Goal: Contribute content: Contribute content

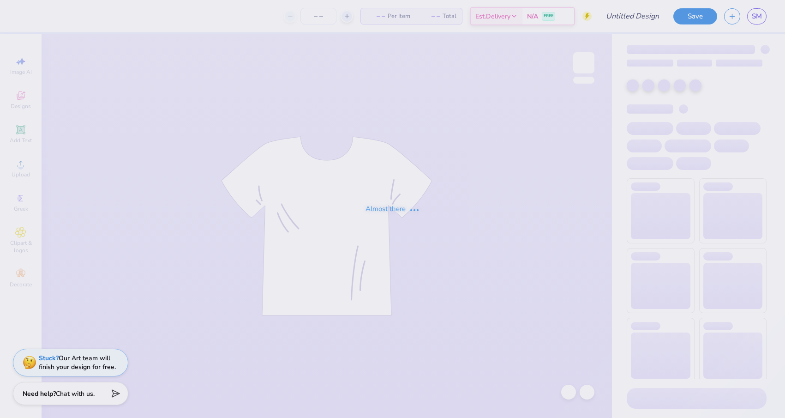
type input "philo 2025"
type input "151"
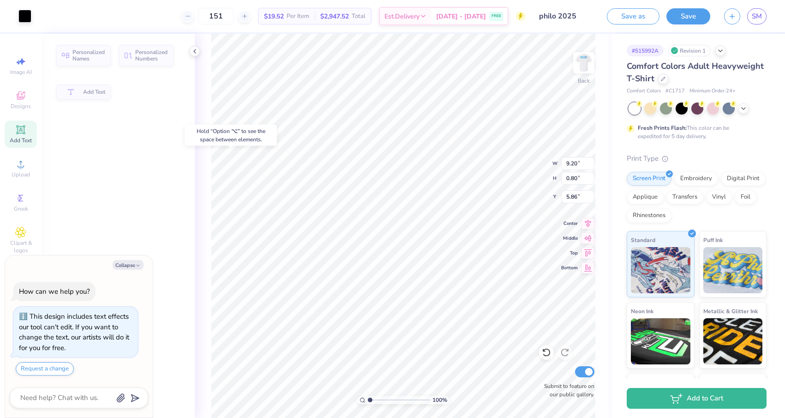
type textarea "x"
type input "5.85"
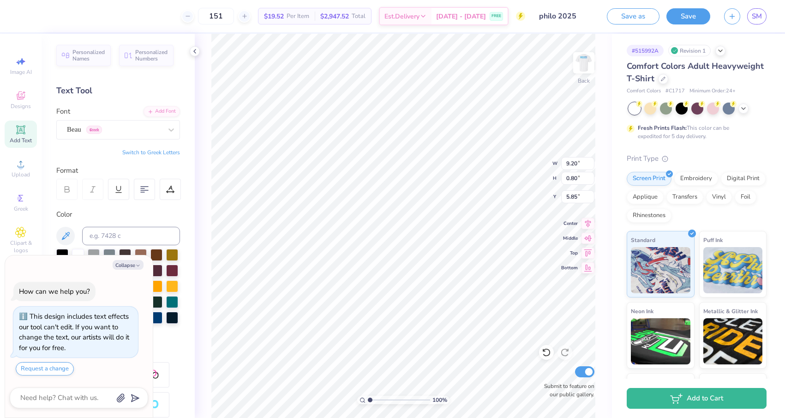
type textarea "x"
type input "10.07"
type textarea "x"
type input "11.00"
type input "2.30"
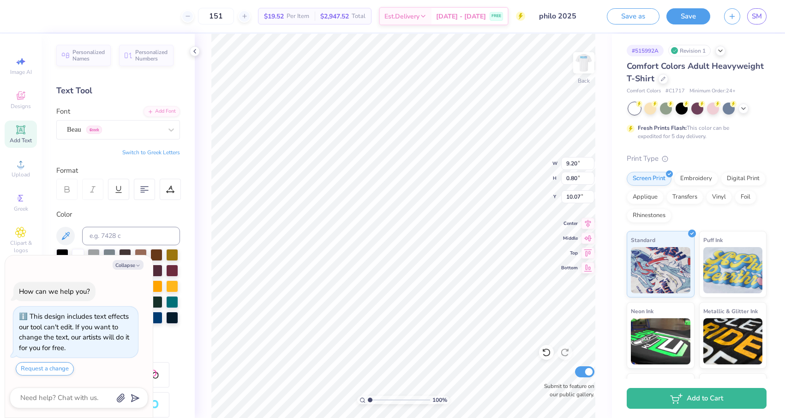
type input "3.00"
type textarea "x"
type input "5.39"
type textarea "x"
type input "9.20"
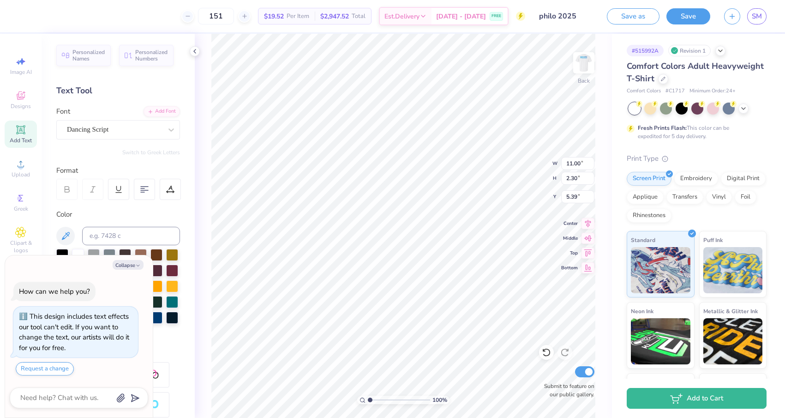
type input "0.80"
type input "10.07"
type textarea "x"
type input "8.08"
click at [590, 55] on img at bounding box center [584, 62] width 37 height 37
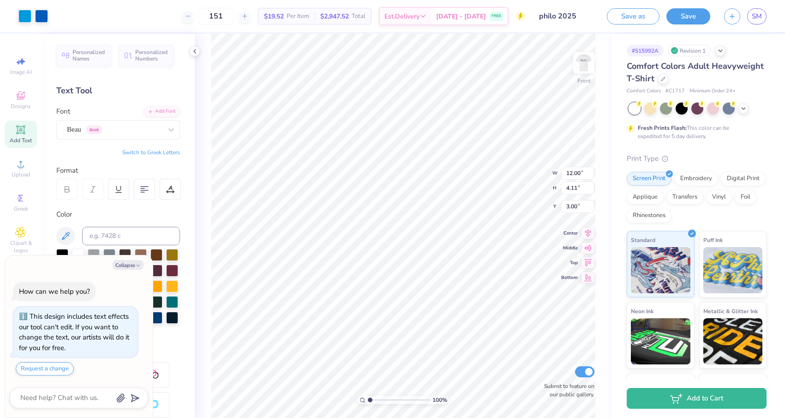
type textarea "x"
type input "8.41"
click at [700, 16] on button "Save" at bounding box center [689, 15] width 44 height 16
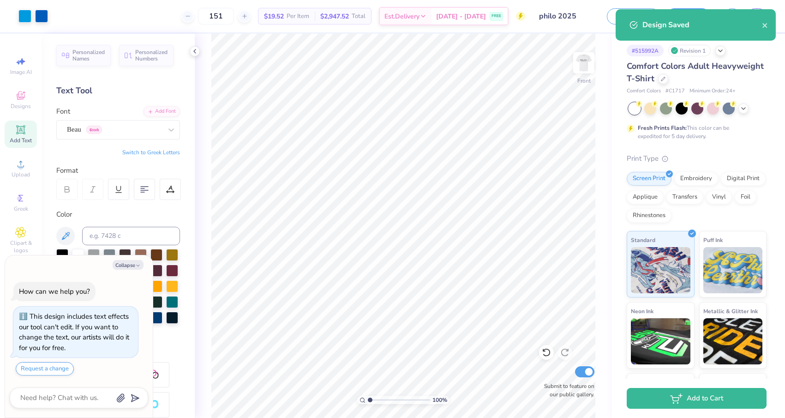
type textarea "x"
